Goal: Information Seeking & Learning: Learn about a topic

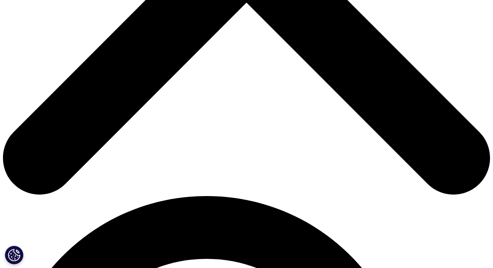
scroll to position [266, 0]
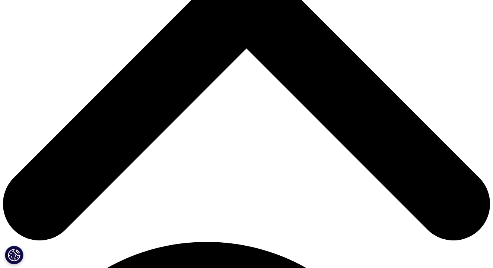
scroll to position [259, 0]
